Goal: Information Seeking & Learning: Learn about a topic

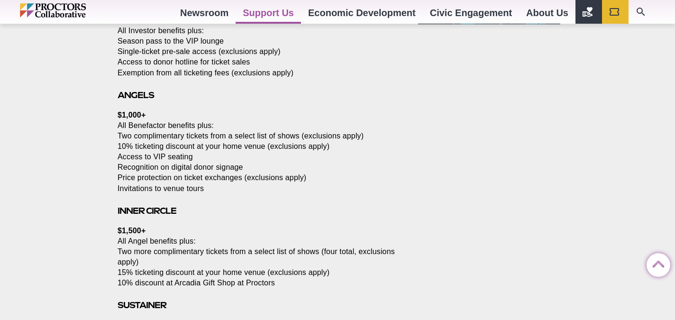
scroll to position [906, 0]
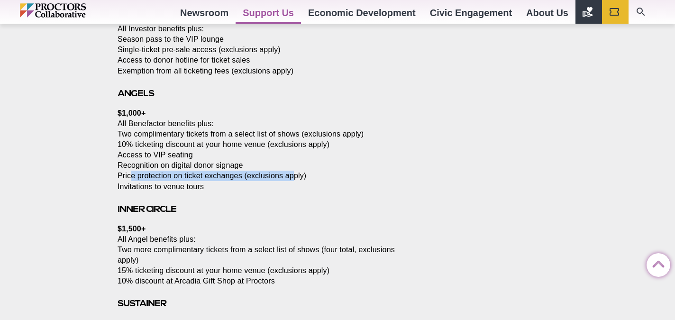
drag, startPoint x: 131, startPoint y: 193, endPoint x: 294, endPoint y: 192, distance: 163.1
click at [294, 192] on p "$1,000+ All Benefactor benefits plus: Two complimentary tickets from a select l…" at bounding box center [257, 150] width 279 height 84
click at [238, 192] on p "$1,000+ All Benefactor benefits plus: Two complimentary tickets from a select l…" at bounding box center [257, 150] width 279 height 84
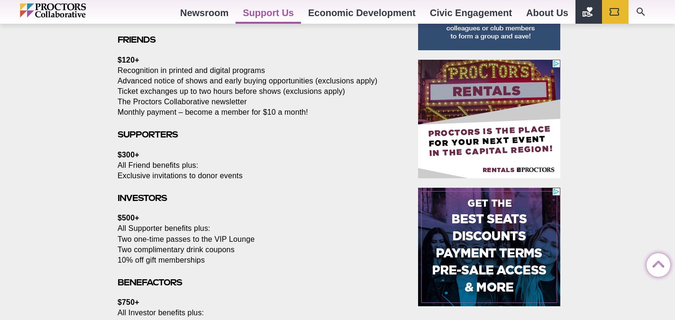
scroll to position [622, 0]
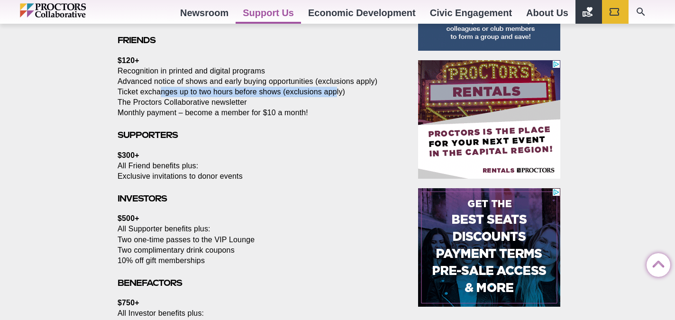
drag, startPoint x: 162, startPoint y: 104, endPoint x: 339, endPoint y: 102, distance: 176.4
click at [339, 102] on p "$120+ Recognition in printed and digital programs Advanced notice of shows and …" at bounding box center [257, 86] width 279 height 63
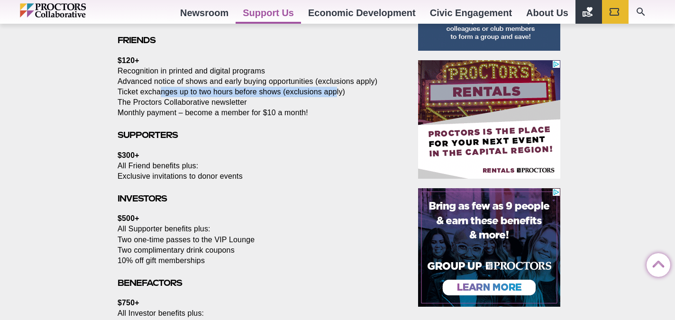
click at [339, 102] on p "$120+ Recognition in printed and digital programs Advanced notice of shows and …" at bounding box center [257, 86] width 279 height 63
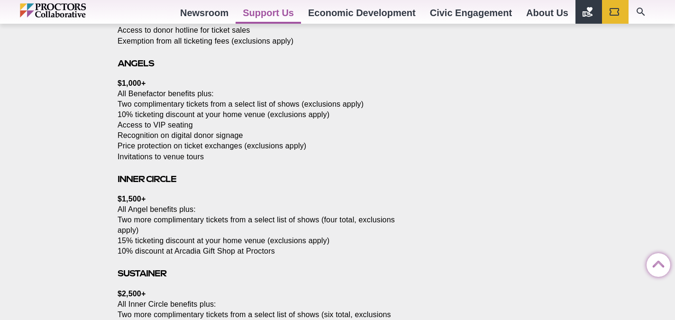
scroll to position [940, 0]
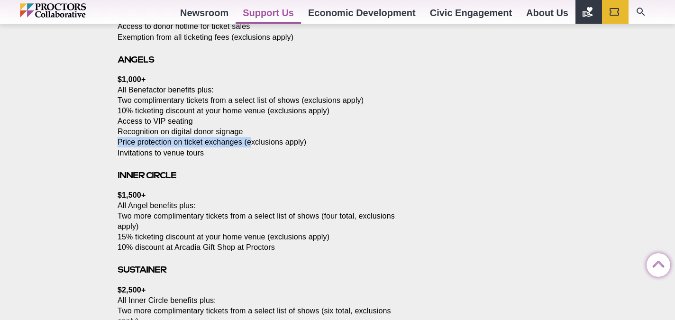
drag, startPoint x: 118, startPoint y: 154, endPoint x: 255, endPoint y: 156, distance: 137.0
click at [255, 156] on p "$1,000+ All Benefactor benefits plus: Two complimentary tickets from a select l…" at bounding box center [257, 116] width 279 height 84
click at [183, 156] on p "$1,000+ All Benefactor benefits plus: Two complimentary tickets from a select l…" at bounding box center [257, 116] width 279 height 84
drag, startPoint x: 118, startPoint y: 155, endPoint x: 244, endPoint y: 158, distance: 125.7
click at [244, 158] on p "$1,000+ All Benefactor benefits plus: Two complimentary tickets from a select l…" at bounding box center [257, 116] width 279 height 84
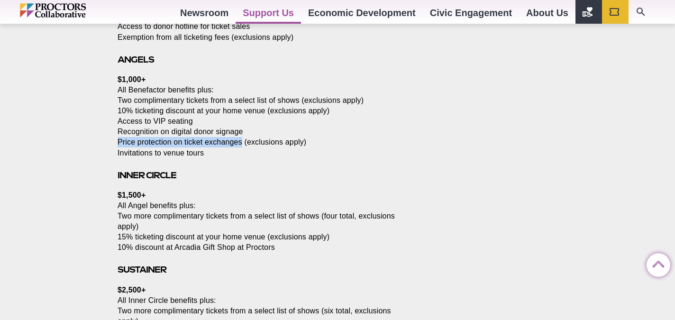
copy p "Price protection on ticket exchanges"
